Goal: Transaction & Acquisition: Book appointment/travel/reservation

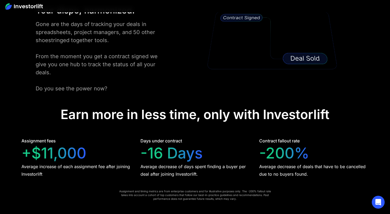
scroll to position [1010, 0]
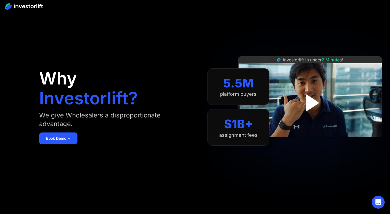
click at [62, 146] on div "Why Investorlift? We give Wholesalers a disproportionate advantage. Book Demo ➢" at bounding box center [114, 107] width 150 height 182
click at [64, 142] on link "Book Demo ➢" at bounding box center [58, 138] width 38 height 12
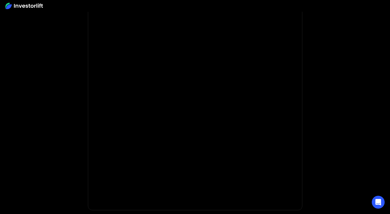
scroll to position [107, 0]
